Goal: Navigation & Orientation: Understand site structure

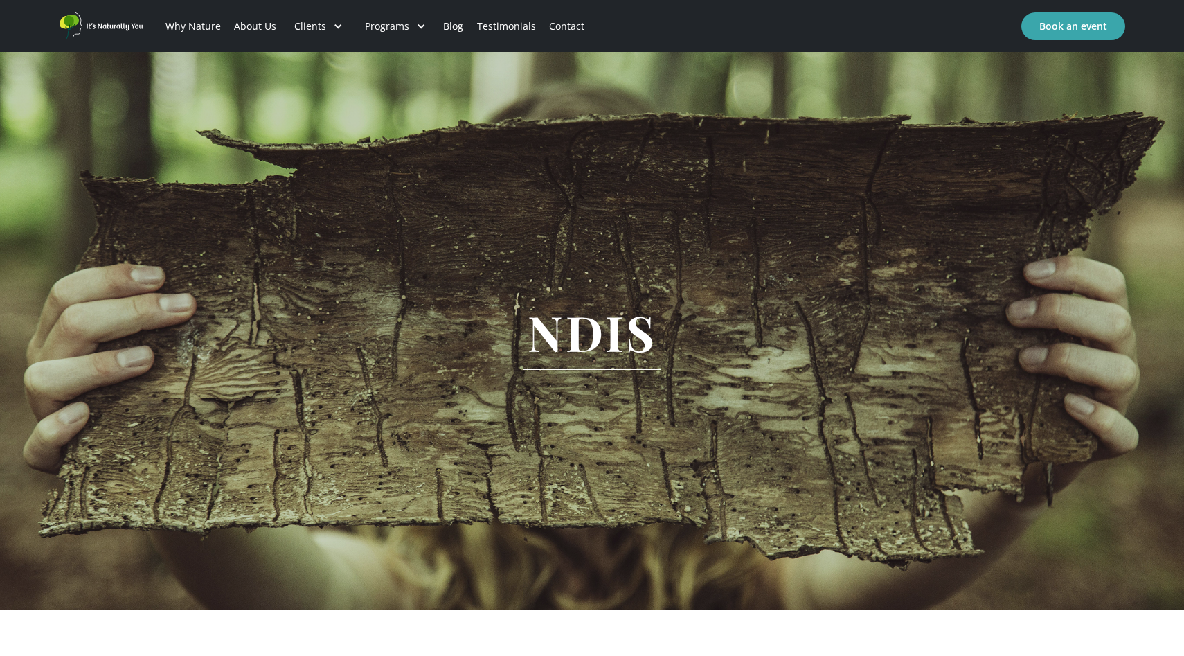
click at [498, 25] on link "Testimonials" at bounding box center [506, 26] width 72 height 47
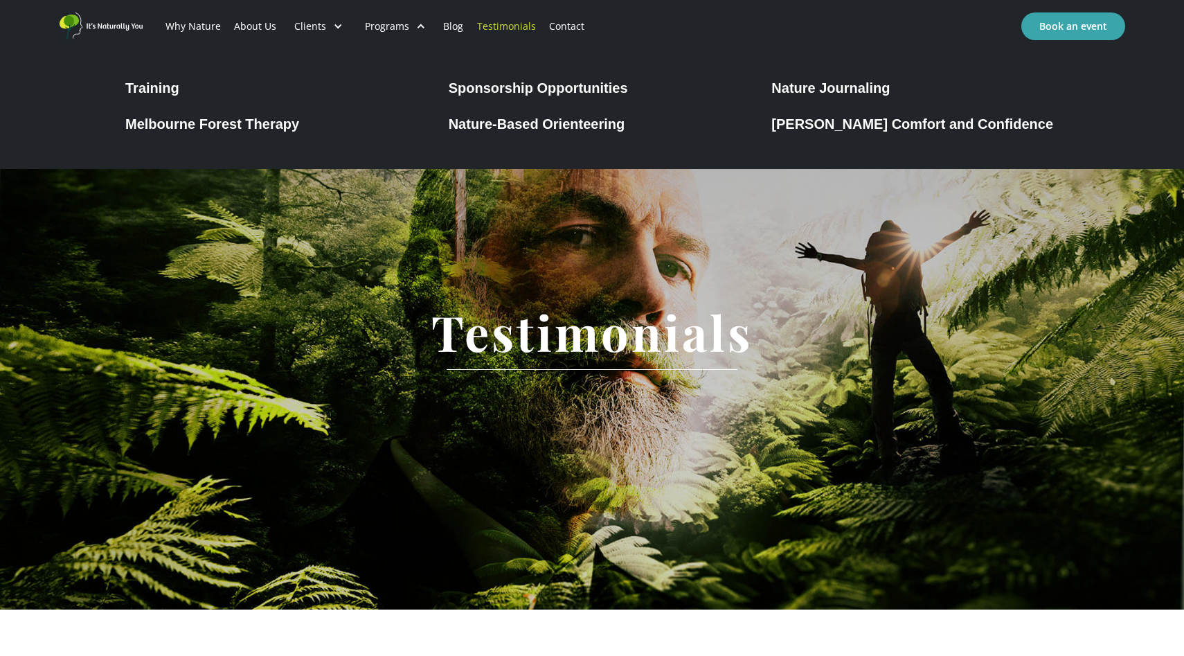
click at [176, 89] on div "Training" at bounding box center [152, 88] width 54 height 17
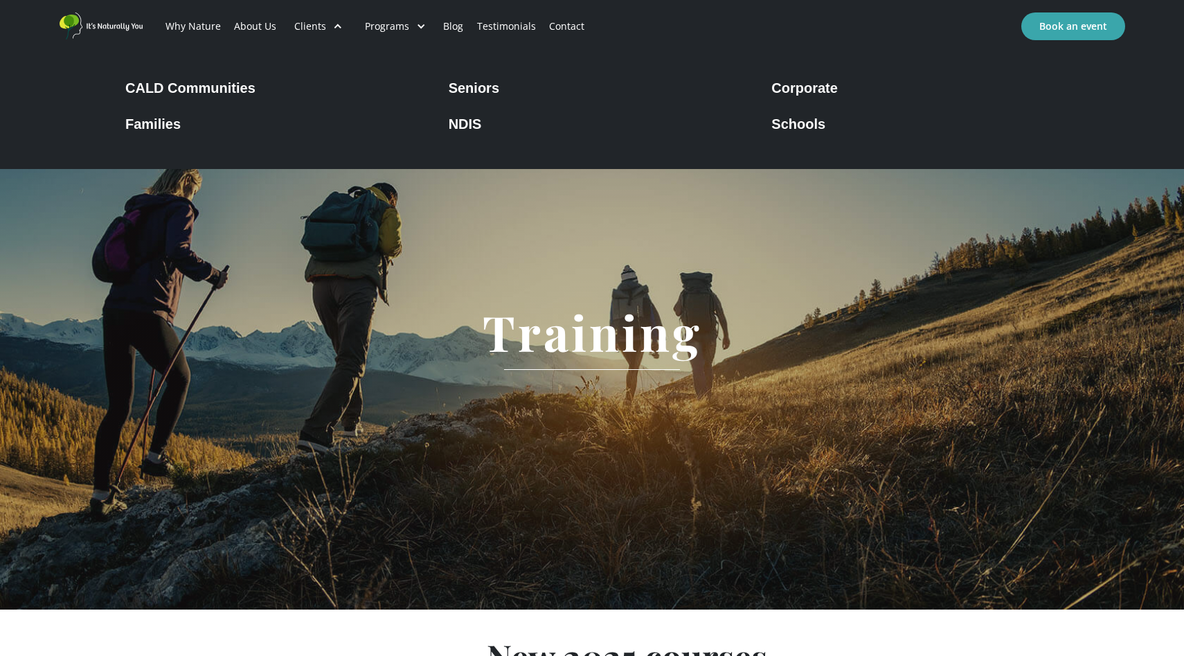
click at [467, 86] on div "Seniors" at bounding box center [474, 88] width 51 height 17
